Goal: Navigation & Orientation: Understand site structure

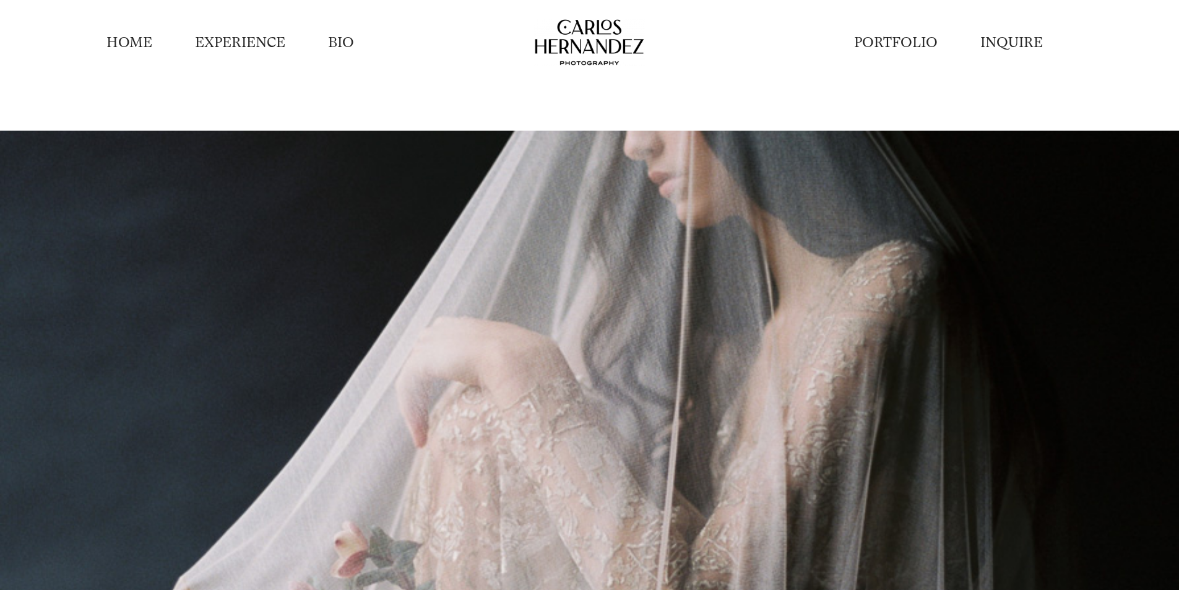
click at [923, 40] on link "PORTFOLIO" at bounding box center [896, 42] width 84 height 19
click at [346, 48] on link "BIO" at bounding box center [341, 42] width 26 height 19
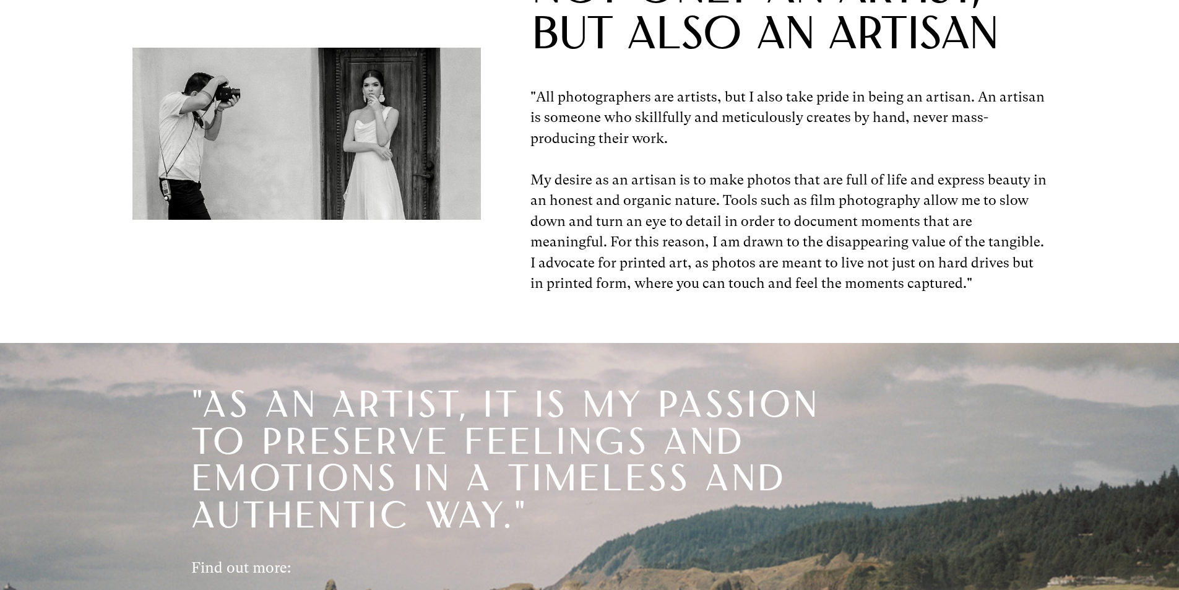
scroll to position [681, 0]
